Goal: Information Seeking & Learning: Learn about a topic

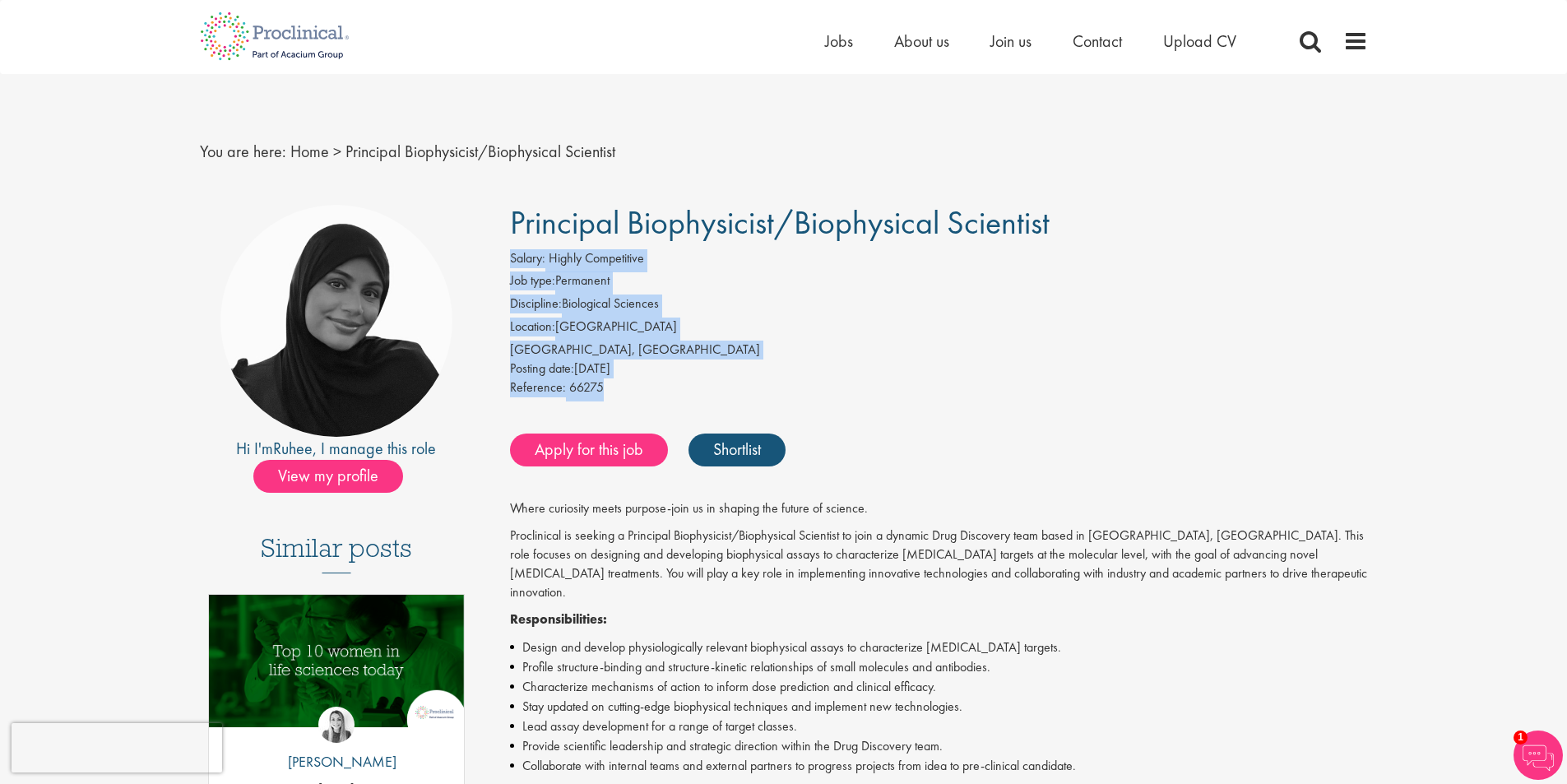
drag, startPoint x: 523, startPoint y: 247, endPoint x: 763, endPoint y: 383, distance: 275.9
drag, startPoint x: 750, startPoint y: 337, endPoint x: 740, endPoint y: 339, distance: 10.2
click at [748, 337] on li "Location: [GEOGRAPHIC_DATA]" at bounding box center [939, 329] width 858 height 23
drag, startPoint x: 1102, startPoint y: 349, endPoint x: 1087, endPoint y: 332, distance: 22.7
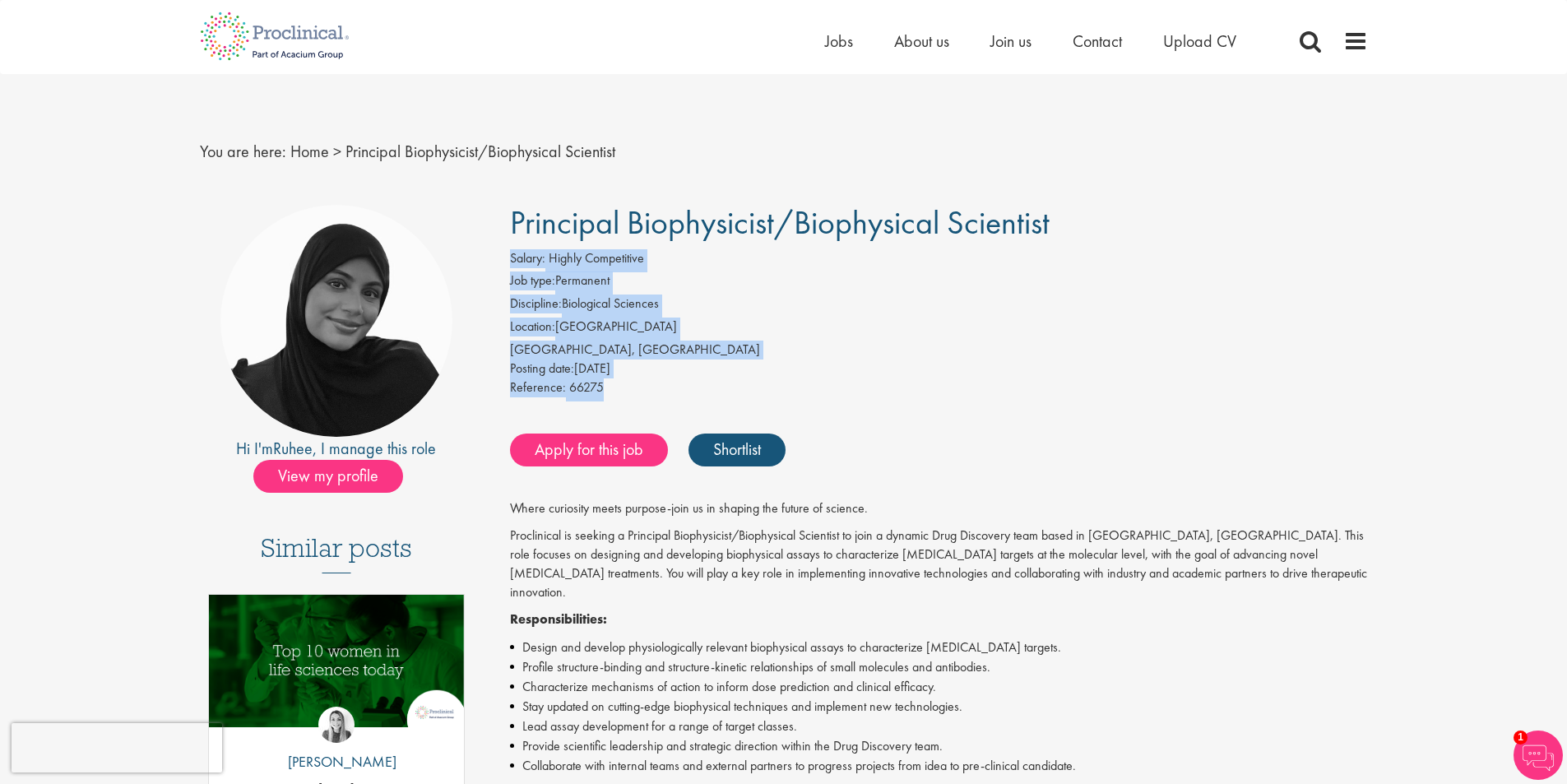
click at [1102, 347] on div "[GEOGRAPHIC_DATA], [GEOGRAPHIC_DATA]" at bounding box center [939, 349] width 858 height 18
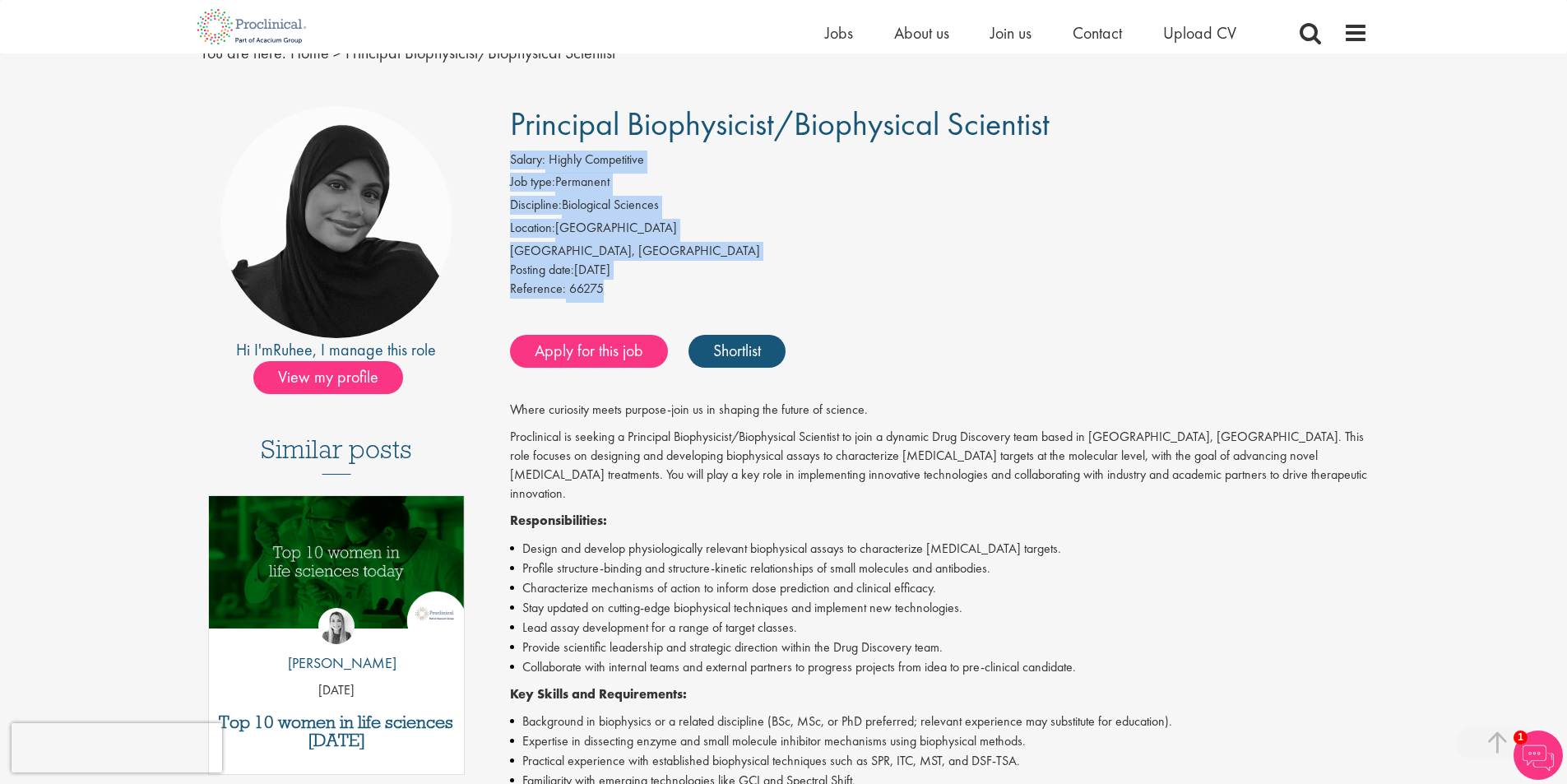
scroll to position [329, 0]
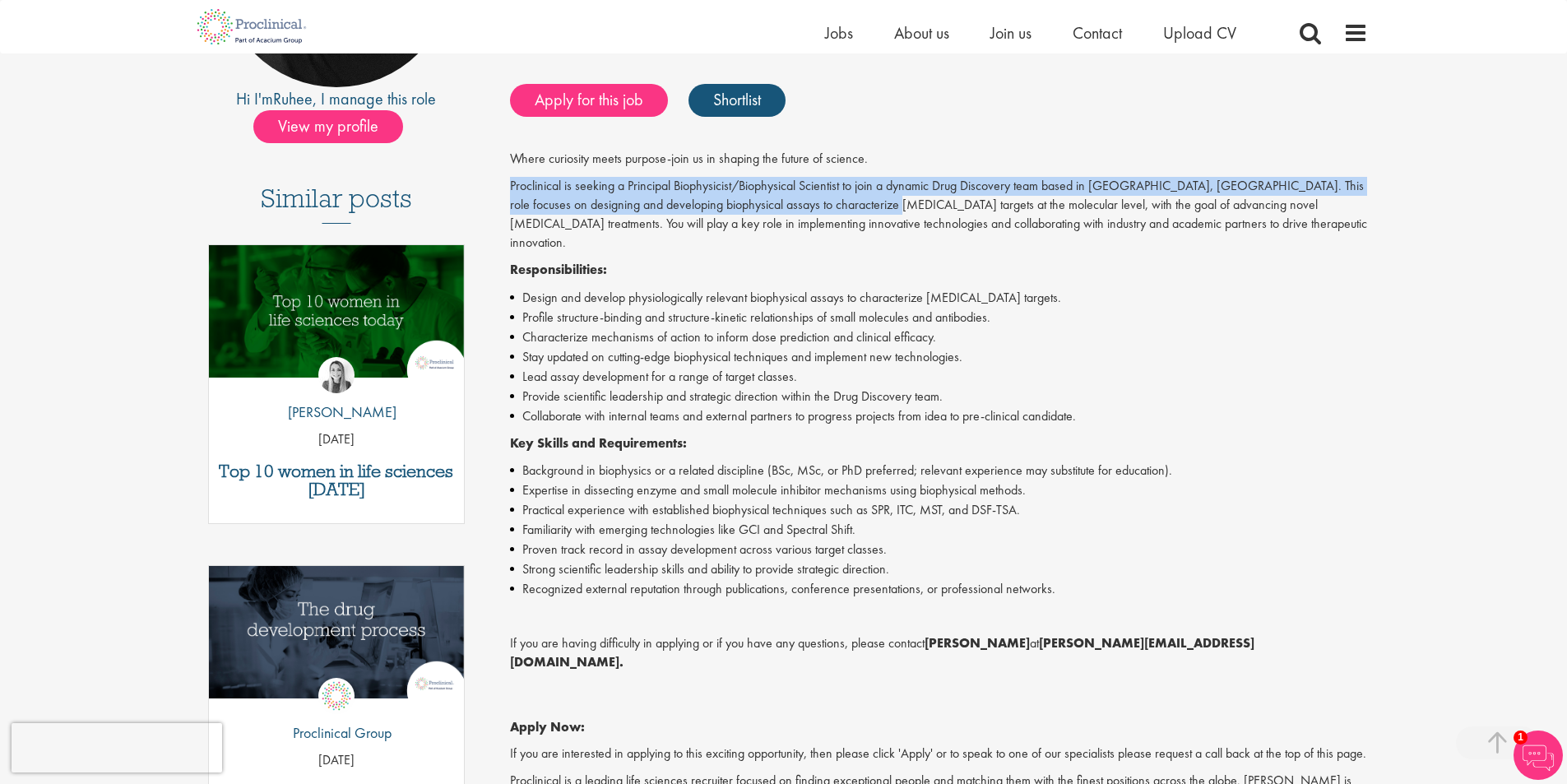
drag, startPoint x: 509, startPoint y: 189, endPoint x: 861, endPoint y: 196, distance: 352.1
click at [861, 196] on div "Principal Biophysicist/Biophysical Scientist Salary: Highly Competitive Job typ…" at bounding box center [933, 468] width 895 height 1225
click at [861, 196] on p "Proclinical is seeking a Principal Biophysicist/Biophysical Scientist to join a…" at bounding box center [939, 214] width 858 height 75
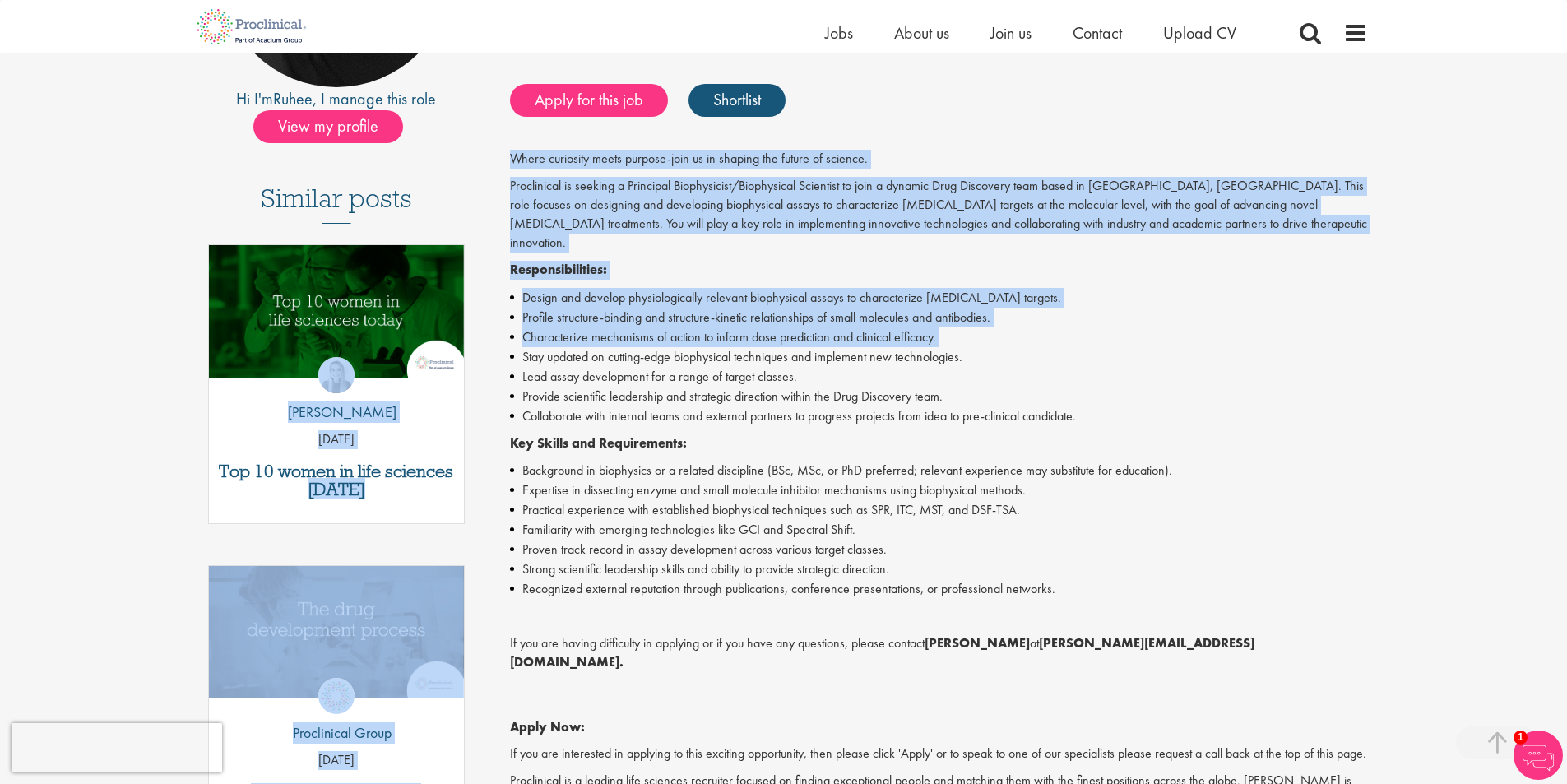
click at [484, 327] on div "Hi I'm [PERSON_NAME] , I manage this role View my profile Similar posts Top 10 …" at bounding box center [784, 468] width 1192 height 1225
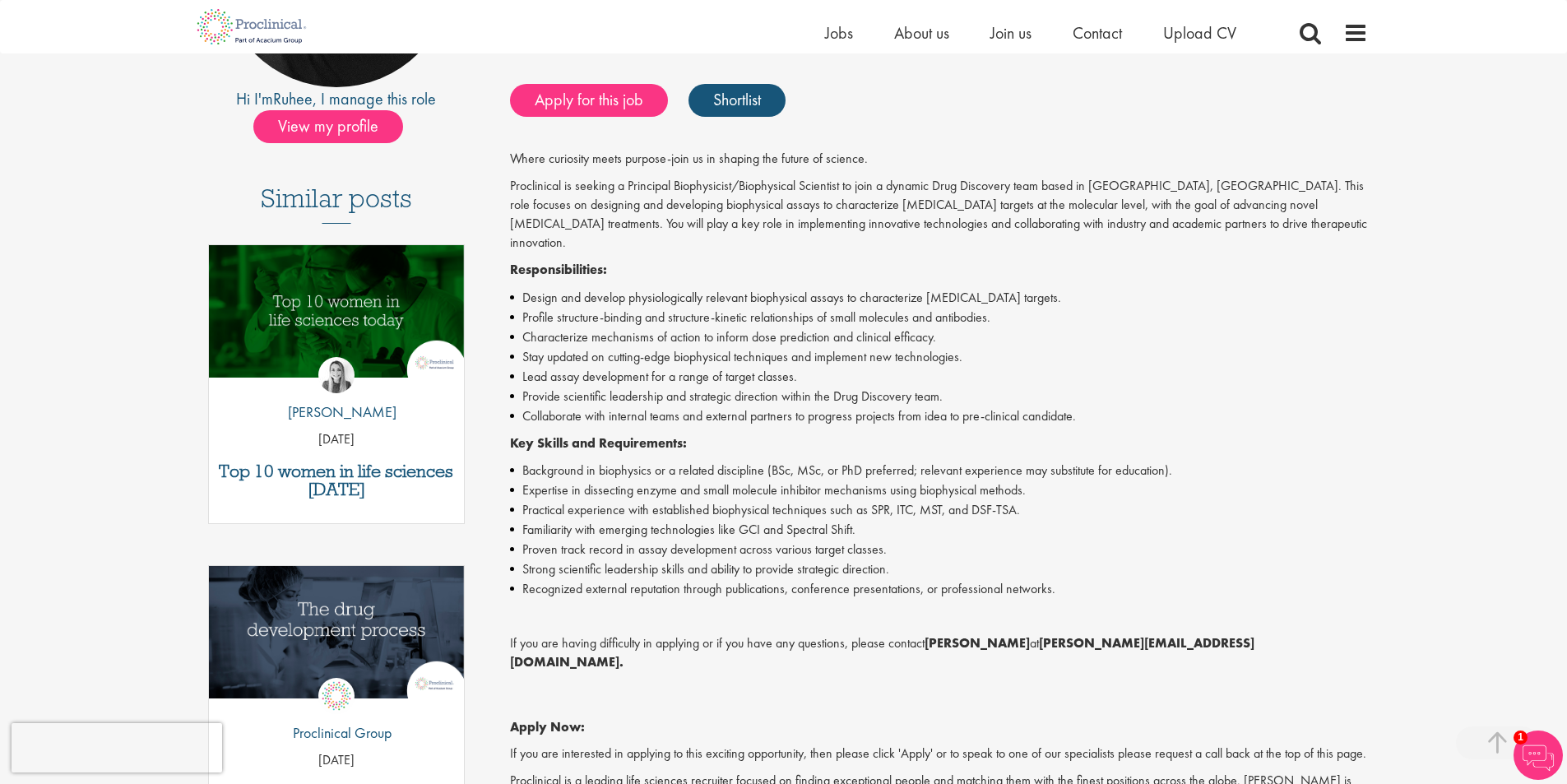
click at [681, 406] on li "Collaborate with internal teams and external partners to progress projects from…" at bounding box center [939, 416] width 858 height 19
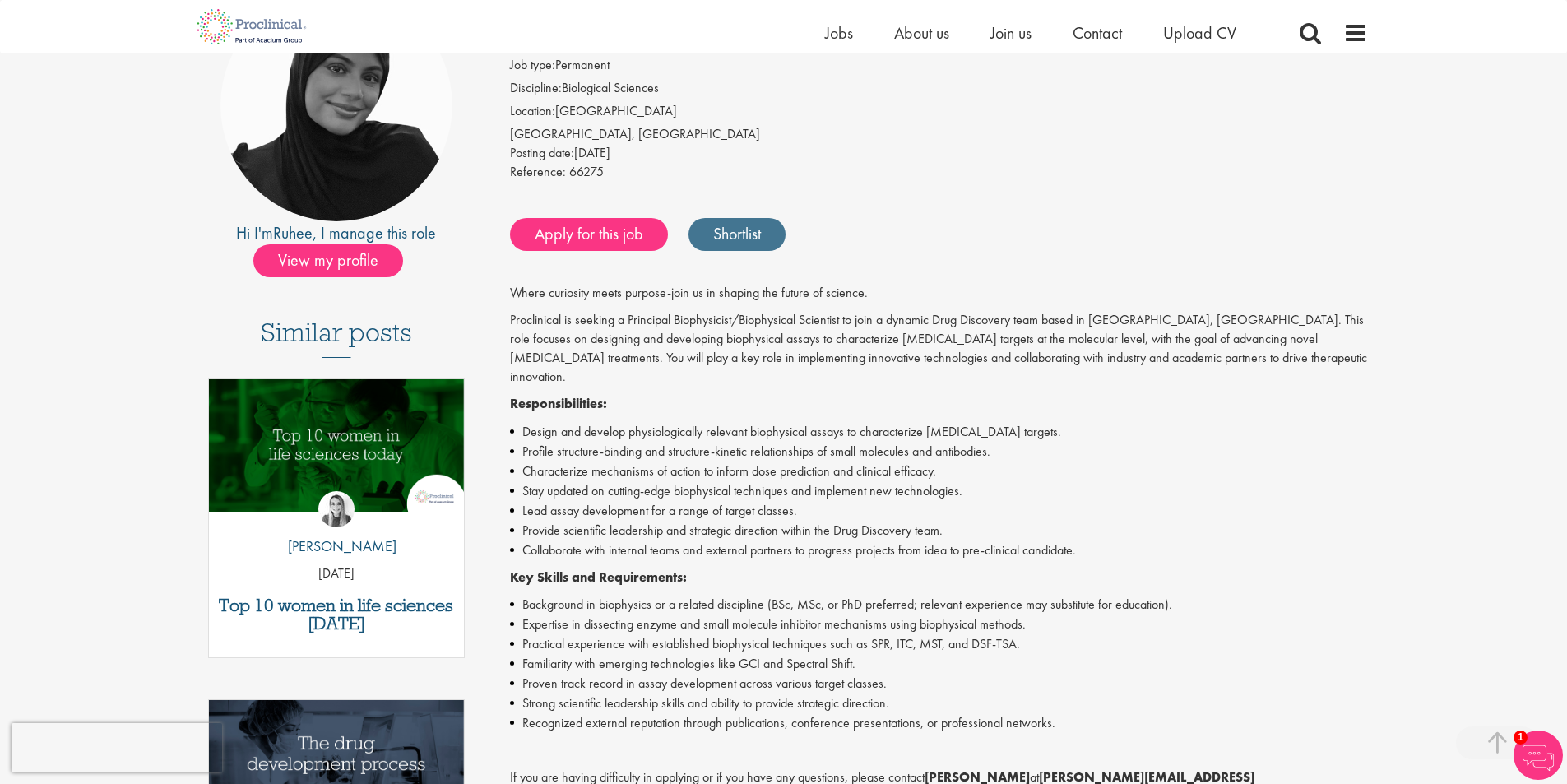
scroll to position [0, 0]
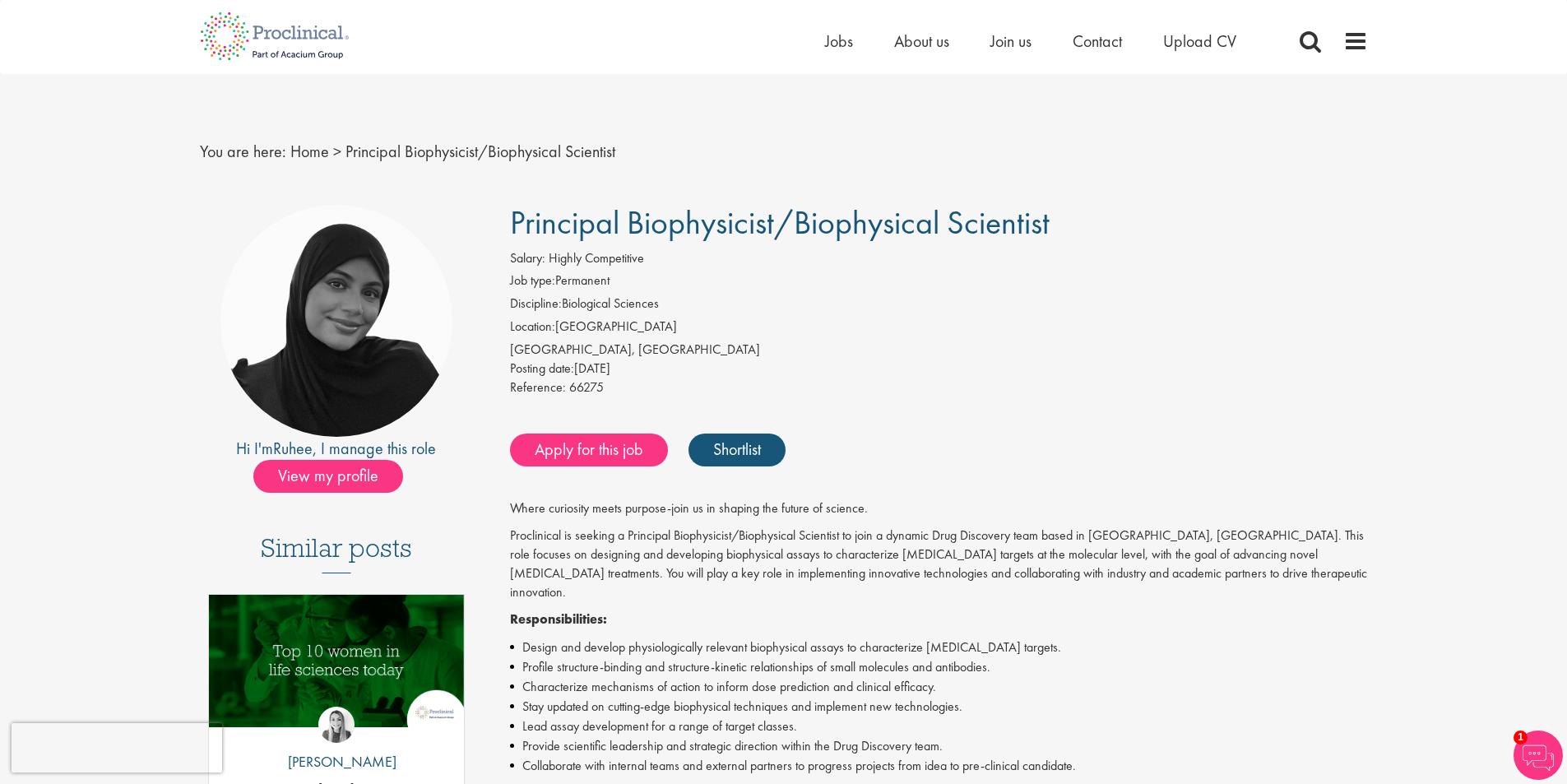
drag, startPoint x: 642, startPoint y: 216, endPoint x: 1137, endPoint y: 223, distance: 495.0
click at [1137, 223] on h1 "Principal Biophysicist/Biophysical Scientist" at bounding box center [939, 222] width 858 height 36
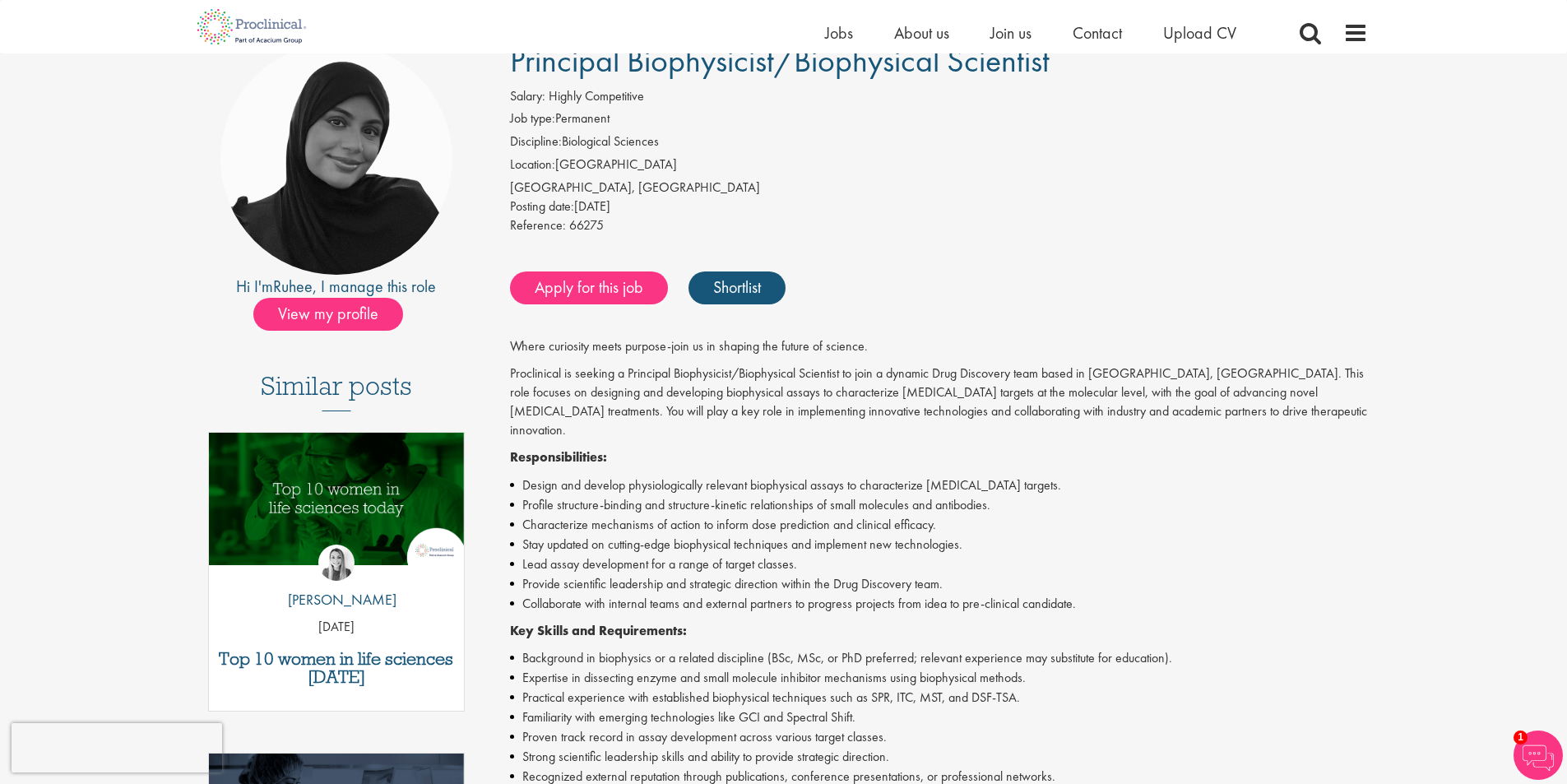
scroll to position [165, 0]
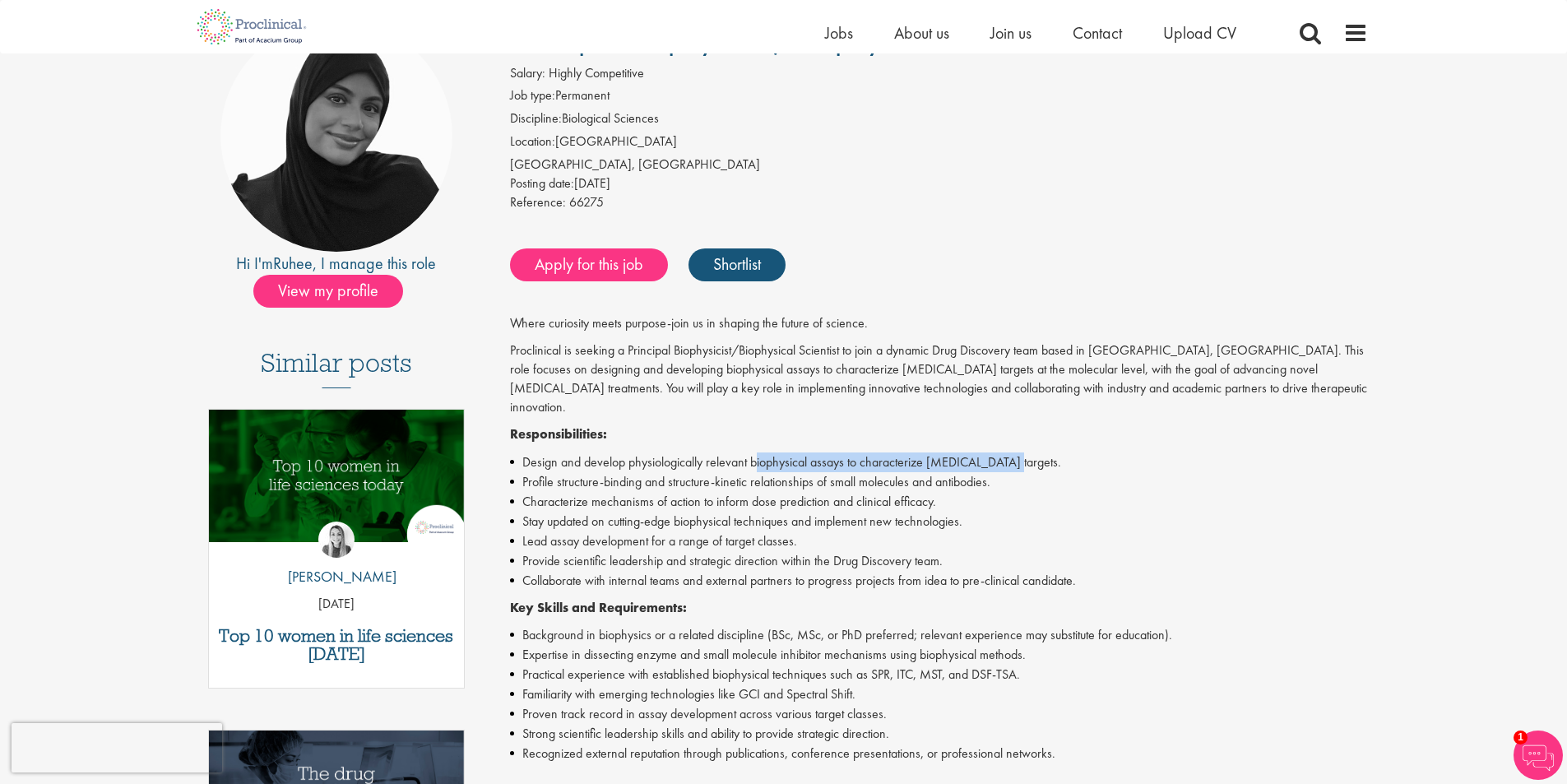
drag, startPoint x: 758, startPoint y: 435, endPoint x: 1024, endPoint y: 438, distance: 266.0
click at [1024, 452] on li "Design and develop physiologically relevant biophysical assays to characterize …" at bounding box center [939, 462] width 858 height 19
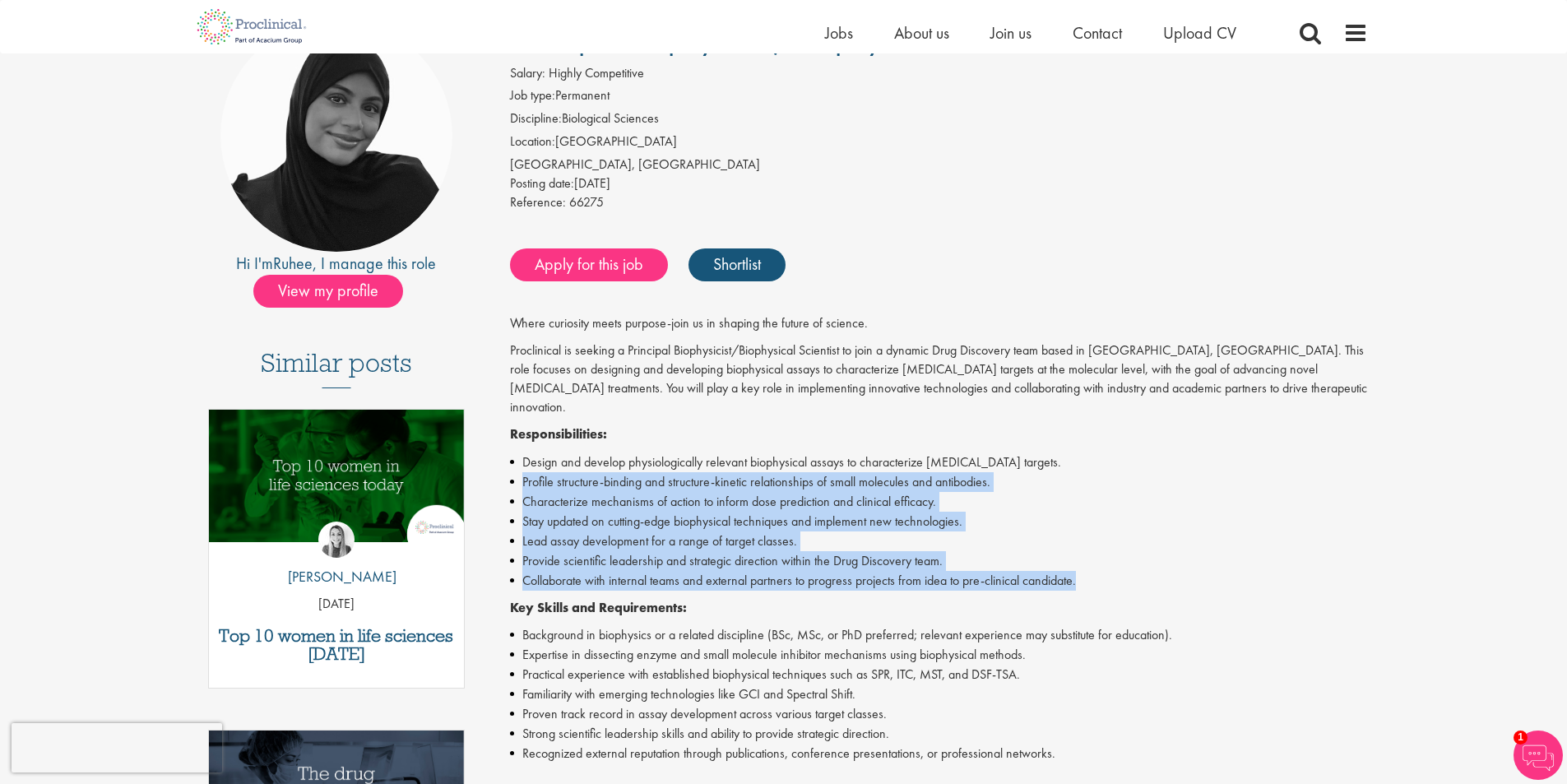
drag, startPoint x: 522, startPoint y: 464, endPoint x: 1112, endPoint y: 566, distance: 598.8
click at [1112, 566] on ul "Design and develop physiologically relevant biophysical assays to characterize …" at bounding box center [939, 521] width 858 height 138
click at [1111, 571] on li "Collaborate with internal teams and external partners to progress projects from…" at bounding box center [939, 581] width 858 height 19
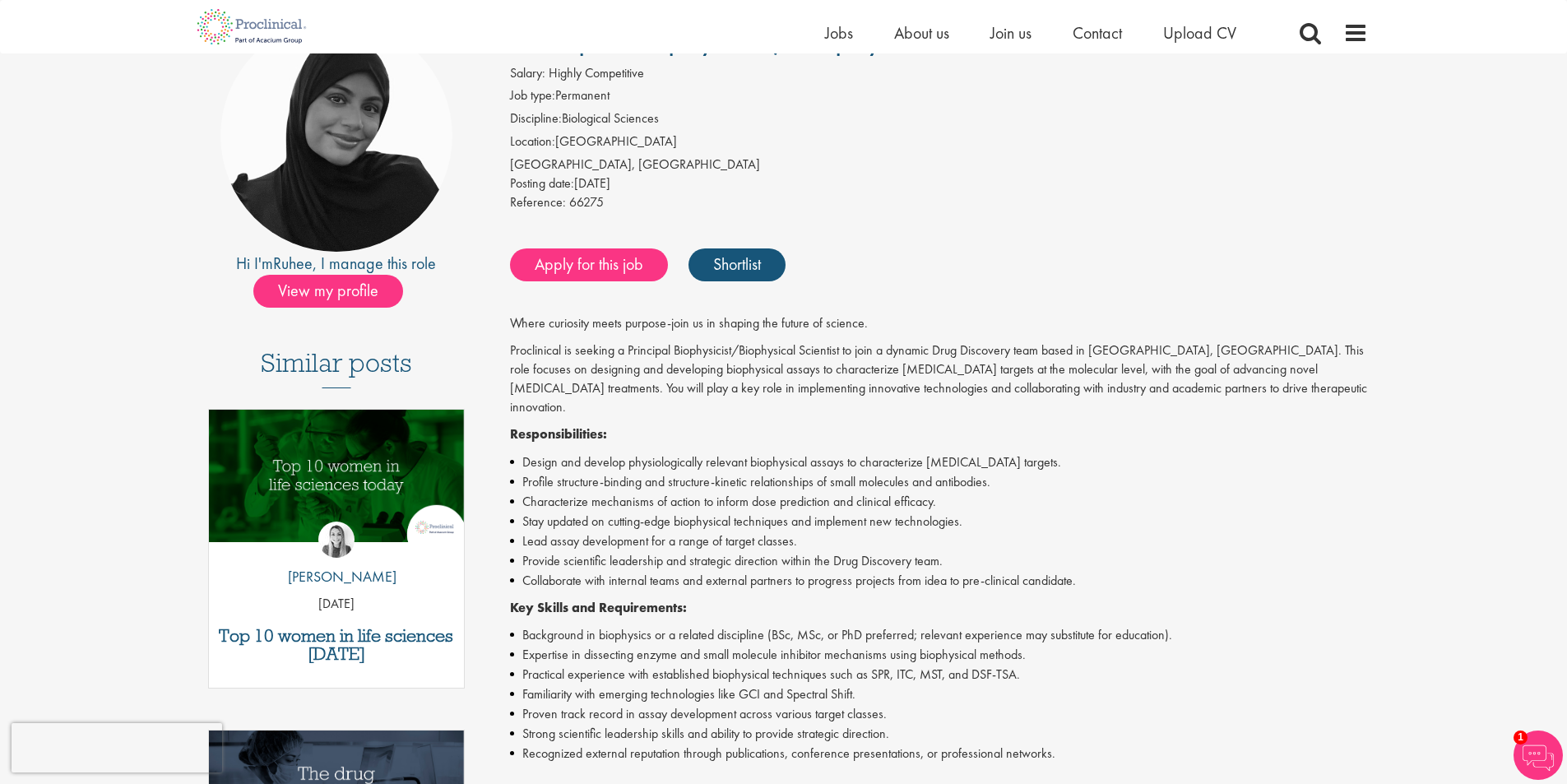
click at [707, 599] on p "Key Skills and Requirements:" at bounding box center [939, 608] width 858 height 18
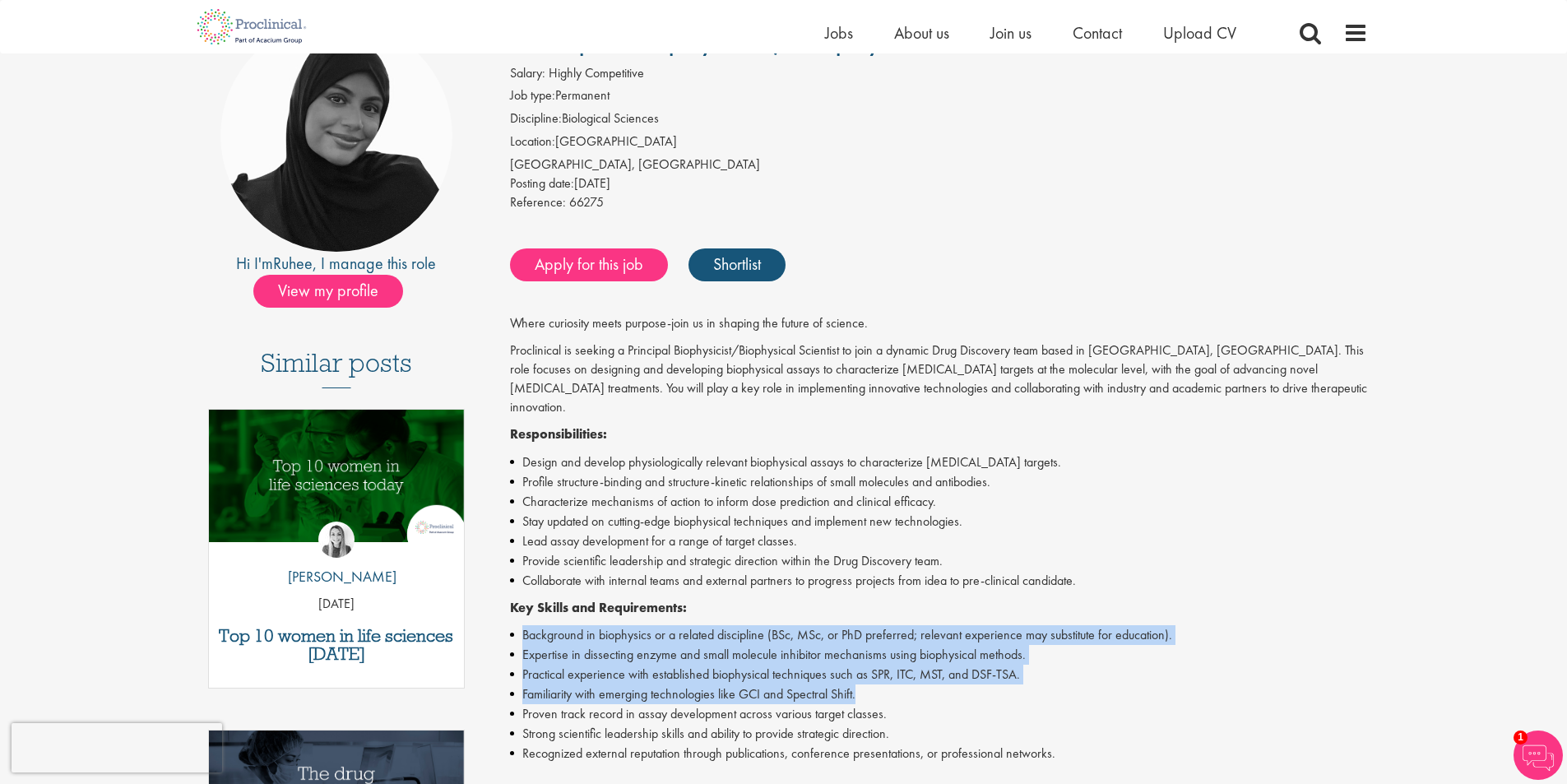
drag, startPoint x: 521, startPoint y: 617, endPoint x: 897, endPoint y: 669, distance: 379.6
click at [897, 669] on ul "Background in biophysics or a related discipline (BSc, MSc, or PhD preferred; r…" at bounding box center [939, 693] width 858 height 138
click at [897, 684] on li "Familiarity with emerging technologies like GCI and Spectral Shift." at bounding box center [939, 694] width 858 height 19
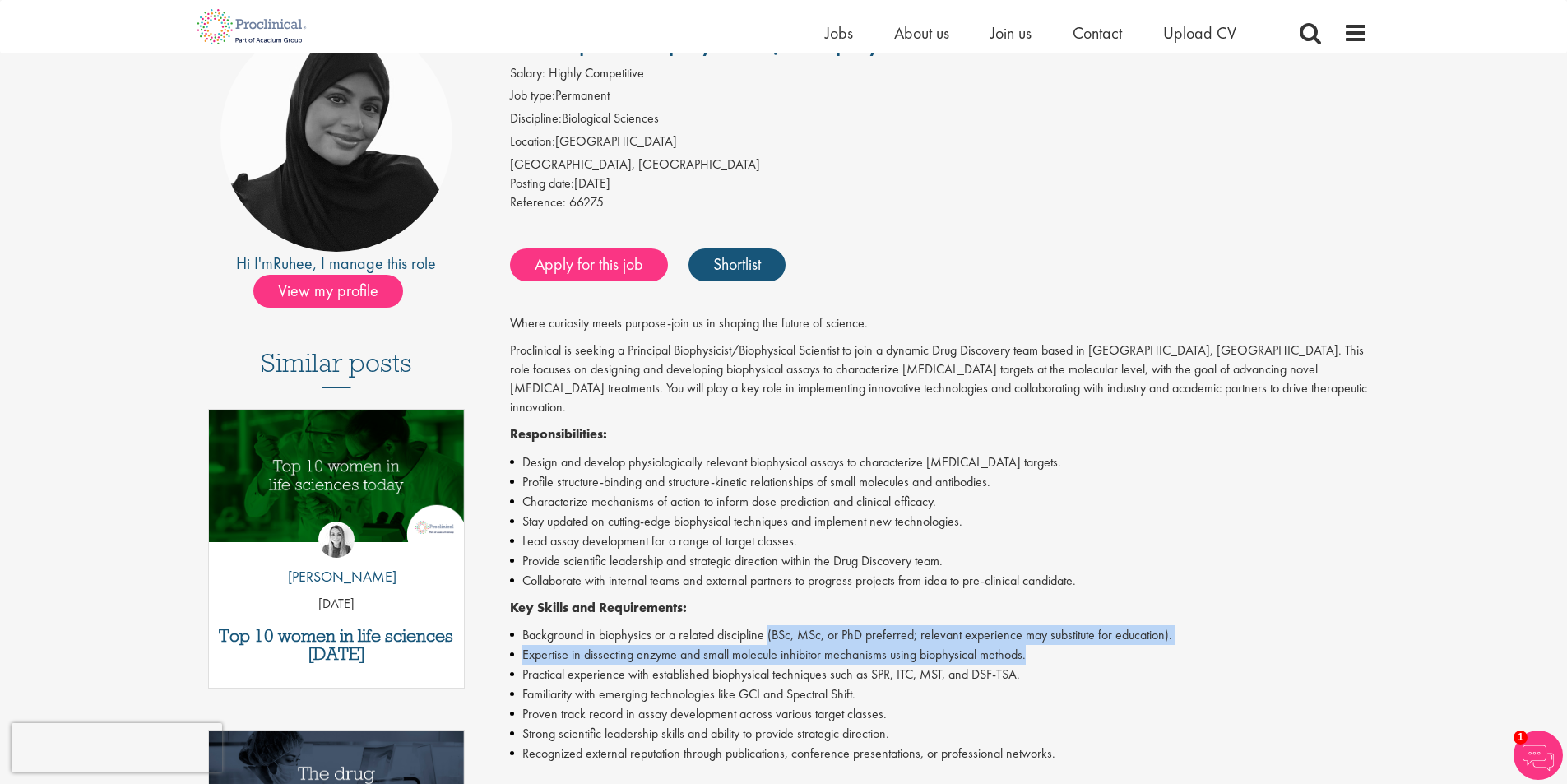
drag, startPoint x: 769, startPoint y: 623, endPoint x: 1238, endPoint y: 625, distance: 469.0
click at [1238, 625] on ul "Background in biophysics or a related discipline (BSc, MSc, or PhD preferred; r…" at bounding box center [939, 693] width 858 height 138
click at [1238, 645] on li "Expertise in dissecting enzyme and small molecule inhibitor mechanisms using bi…" at bounding box center [939, 655] width 858 height 19
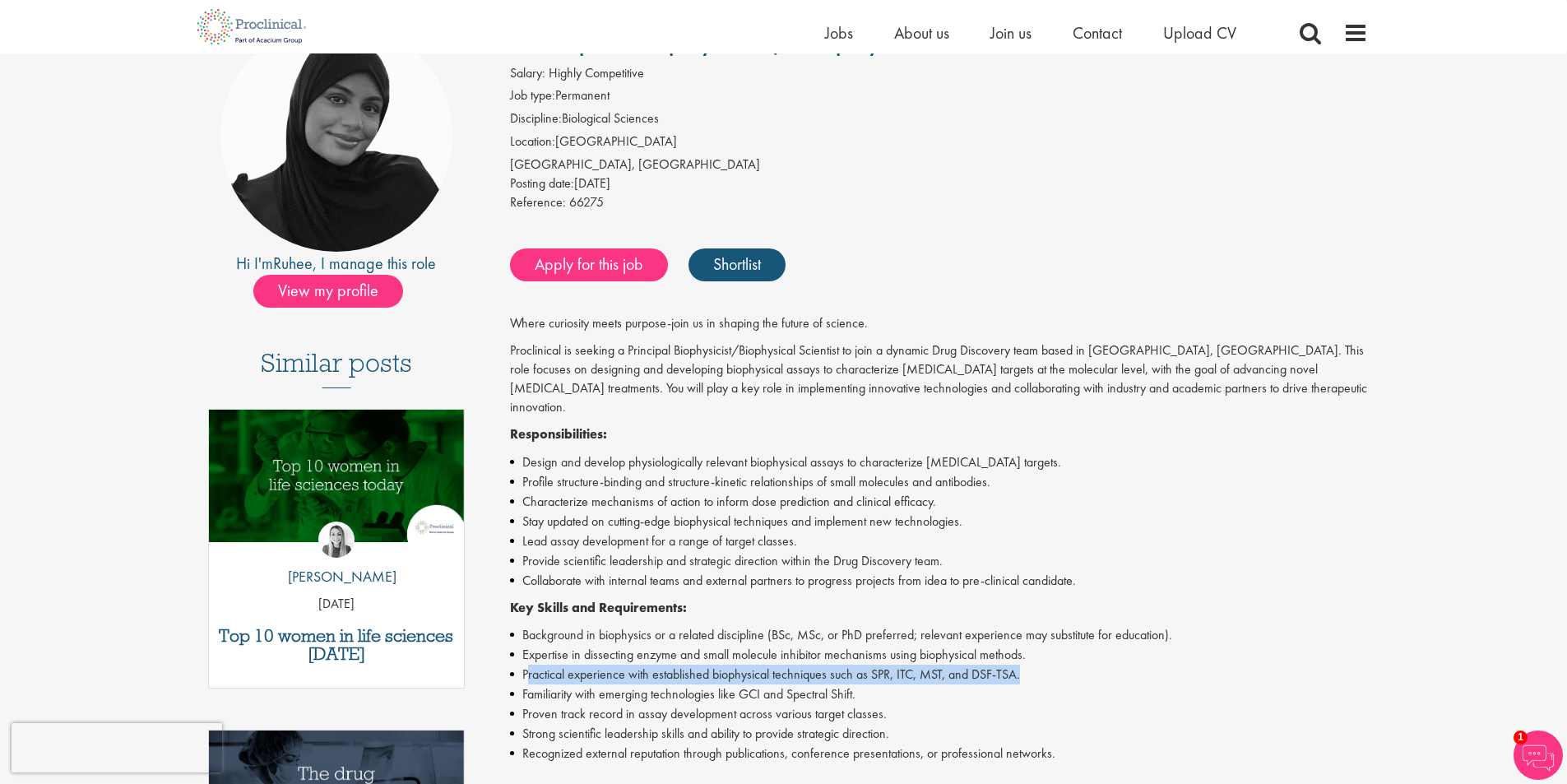
drag, startPoint x: 775, startPoint y: 658, endPoint x: 1109, endPoint y: 658, distance: 334.0
click at [1109, 664] on li "Practical experience with established biophysical techniques such as SPR, ITC, …" at bounding box center [939, 674] width 858 height 19
drag, startPoint x: 1109, startPoint y: 658, endPoint x: 1045, endPoint y: 662, distance: 64.1
click at [1108, 664] on li "Practical experience with established biophysical techniques such as SPR, ITC, …" at bounding box center [939, 674] width 858 height 19
click at [700, 684] on li "Familiarity with emerging technologies like GCI and Spectral Shift." at bounding box center [939, 694] width 858 height 19
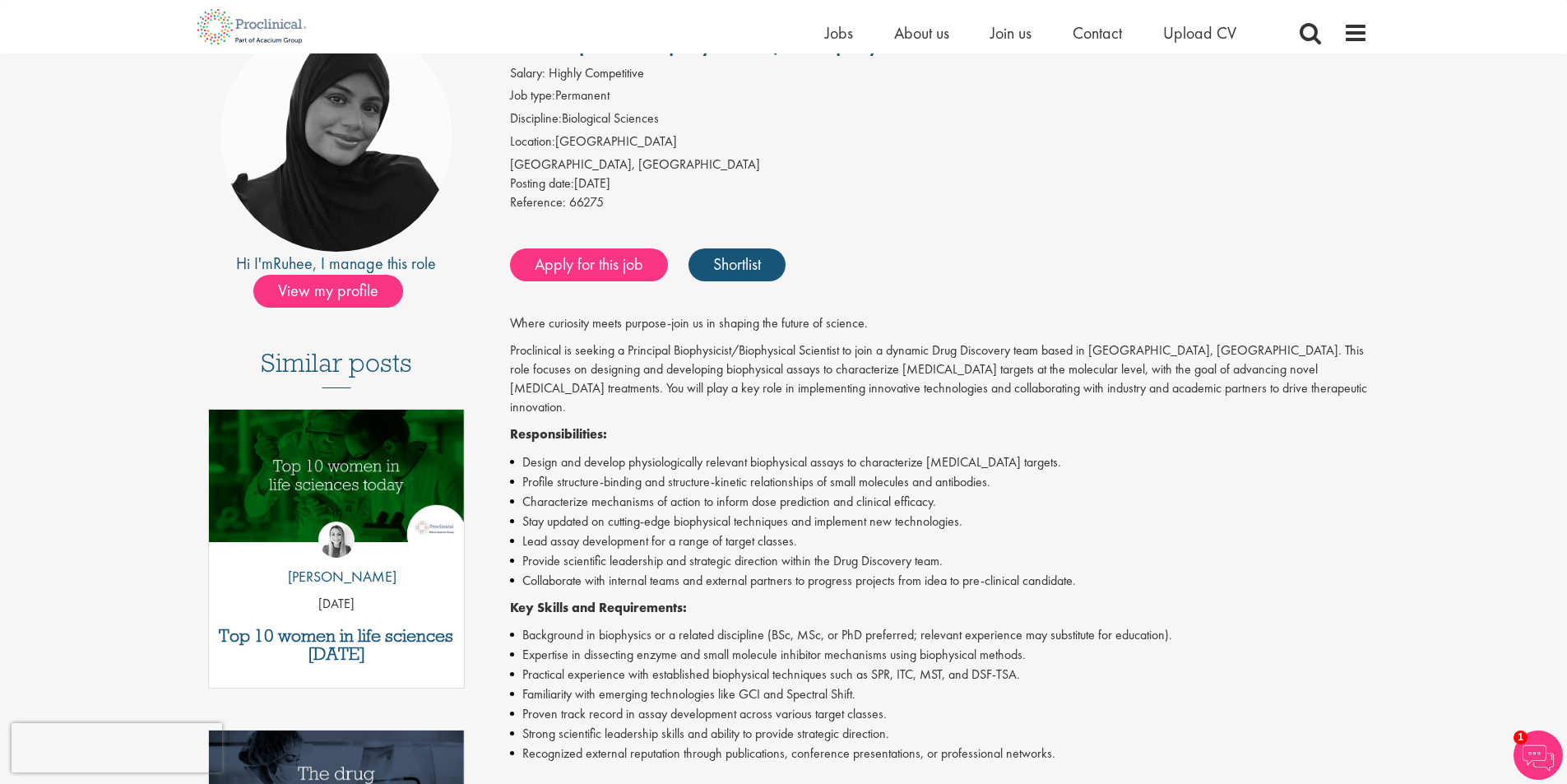
scroll to position [0, 0]
